Goal: Transaction & Acquisition: Book appointment/travel/reservation

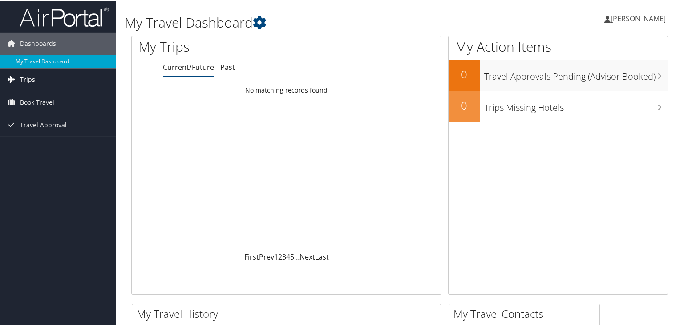
click at [26, 81] on span "Trips" at bounding box center [27, 79] width 15 height 22
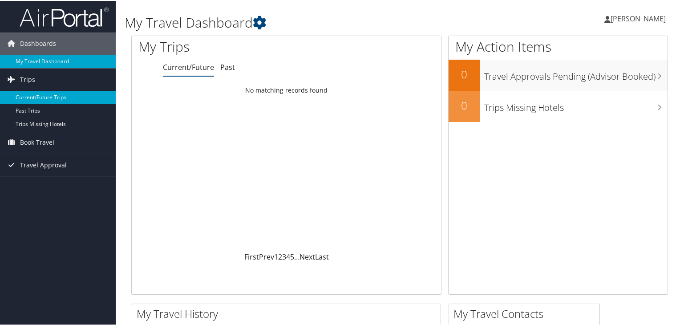
click at [45, 98] on link "Current/Future Trips" at bounding box center [58, 96] width 116 height 13
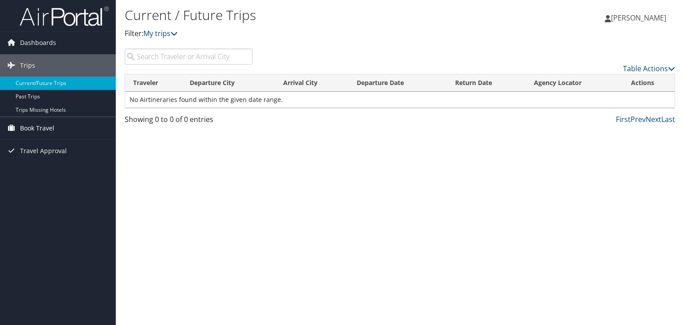
click at [52, 130] on span "Book Travel" at bounding box center [37, 128] width 34 height 22
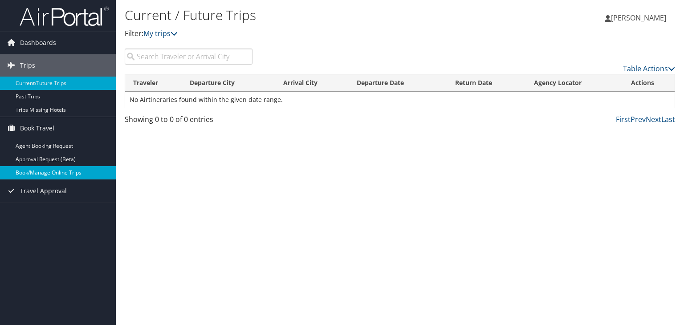
click at [47, 171] on link "Book/Manage Online Trips" at bounding box center [58, 172] width 116 height 13
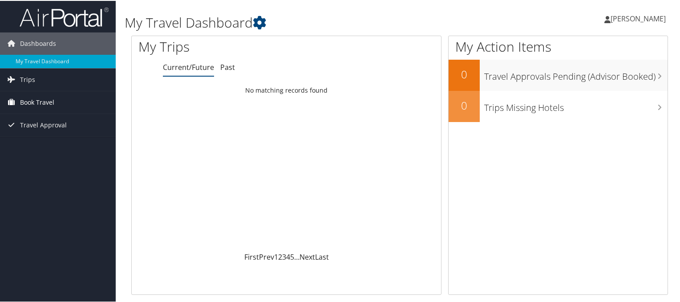
click at [41, 103] on span "Book Travel" at bounding box center [37, 101] width 34 height 22
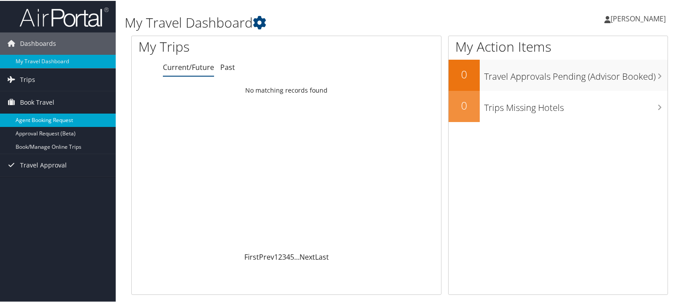
click at [41, 118] on link "Agent Booking Request" at bounding box center [58, 119] width 116 height 13
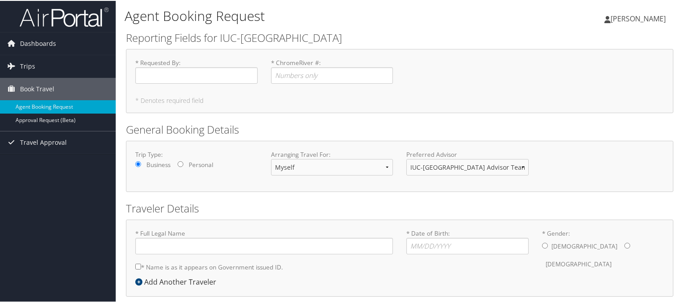
type input "[PERSON_NAME]"
click at [191, 73] on input "* Requested By : Required" at bounding box center [196, 74] width 122 height 16
click at [199, 74] on input "* Requested By : Required" at bounding box center [196, 74] width 122 height 16
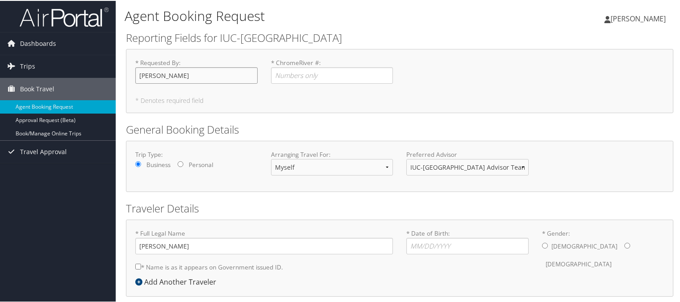
type input "[PERSON_NAME]"
click at [323, 72] on input "* ChromeRiver # : Required" at bounding box center [332, 74] width 122 height 16
click at [436, 92] on div "* Requested By : [PERSON_NAME] Required * ChromeRiver # : Required * Denotes re…" at bounding box center [400, 80] width 548 height 64
